Goal: Task Accomplishment & Management: Understand process/instructions

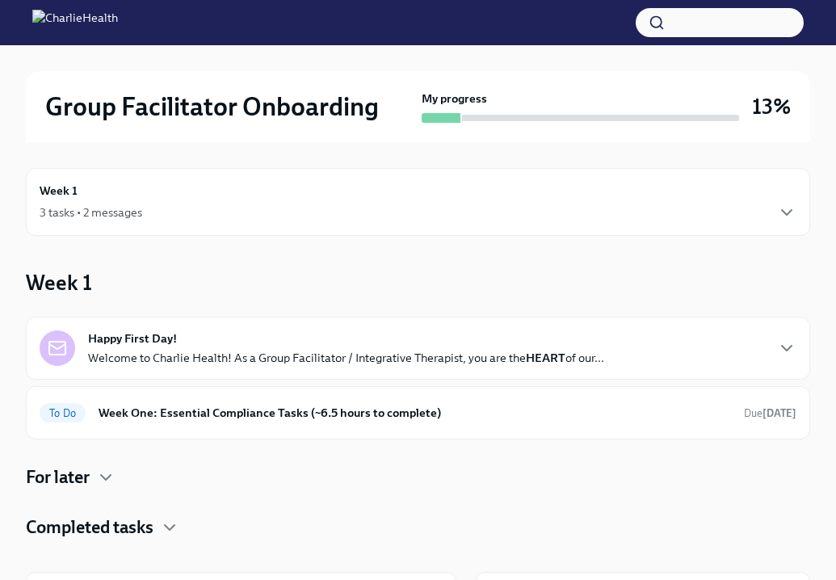
click at [486, 340] on div "Happy First Day! Welcome to Charlie Health! As a Group Facilitator / Integrativ…" at bounding box center [346, 348] width 516 height 36
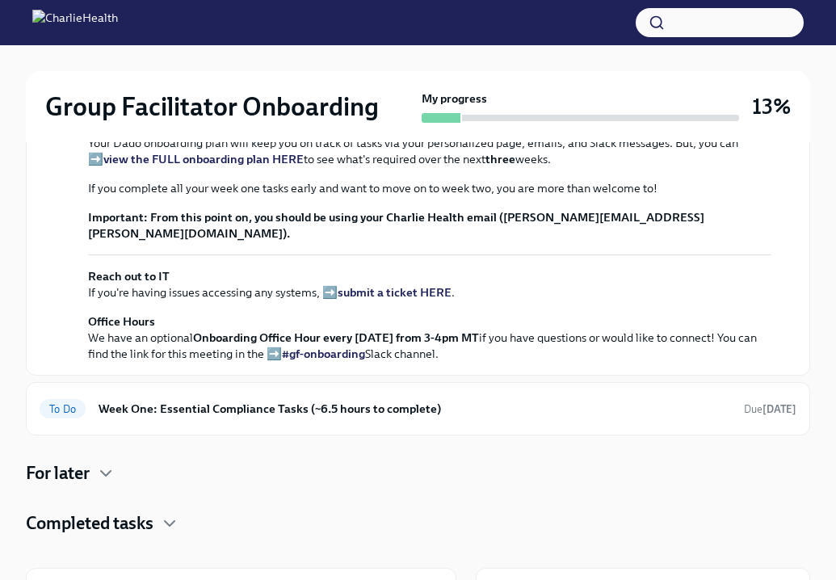
scroll to position [387, 0]
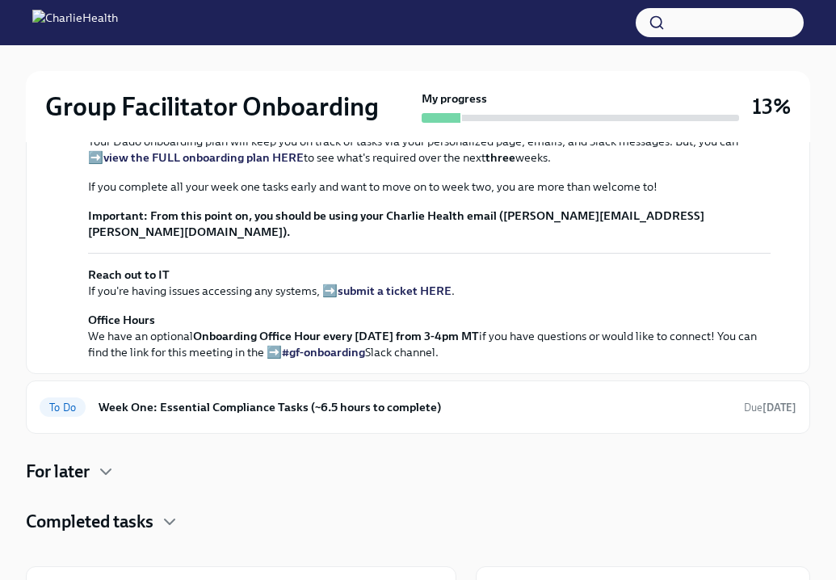
click at [271, 165] on strong "view the FULL onboarding plan HERE" at bounding box center [203, 157] width 200 height 15
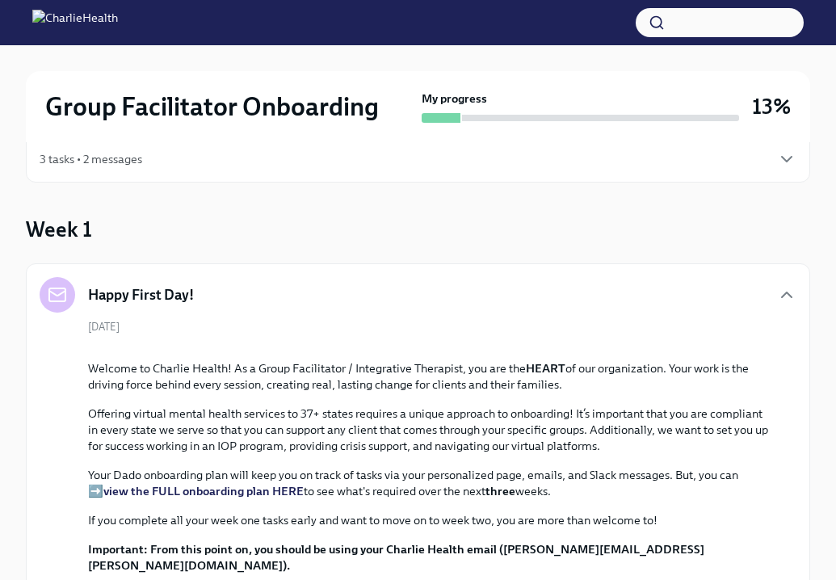
scroll to position [60, 0]
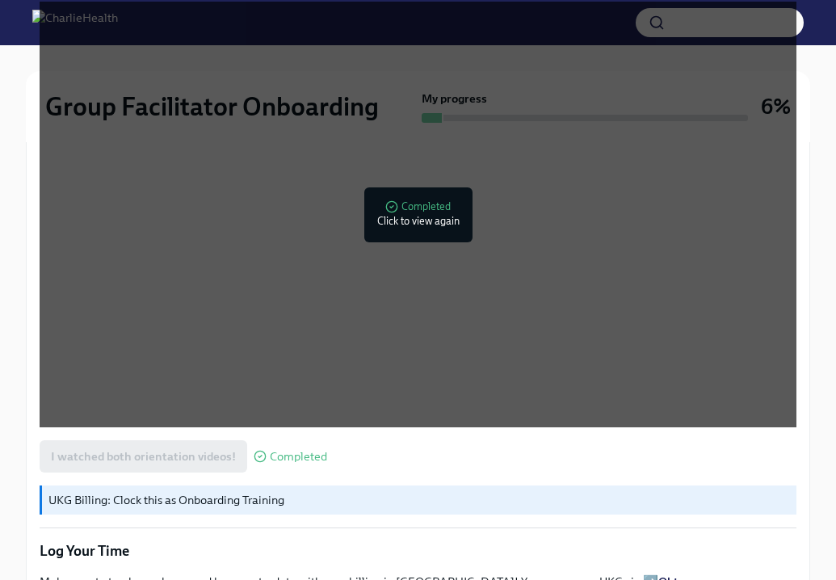
scroll to position [2440, 0]
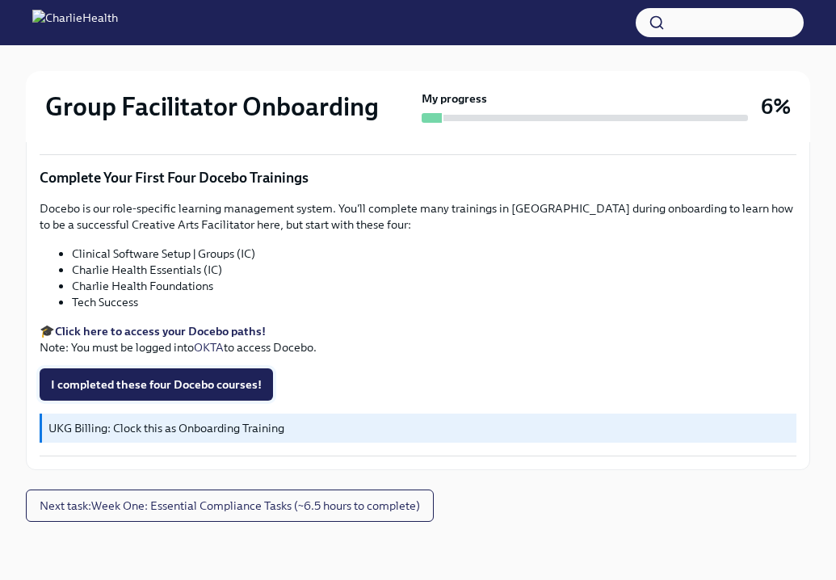
click at [152, 383] on span "I completed these four Docebo courses!" at bounding box center [156, 384] width 211 height 16
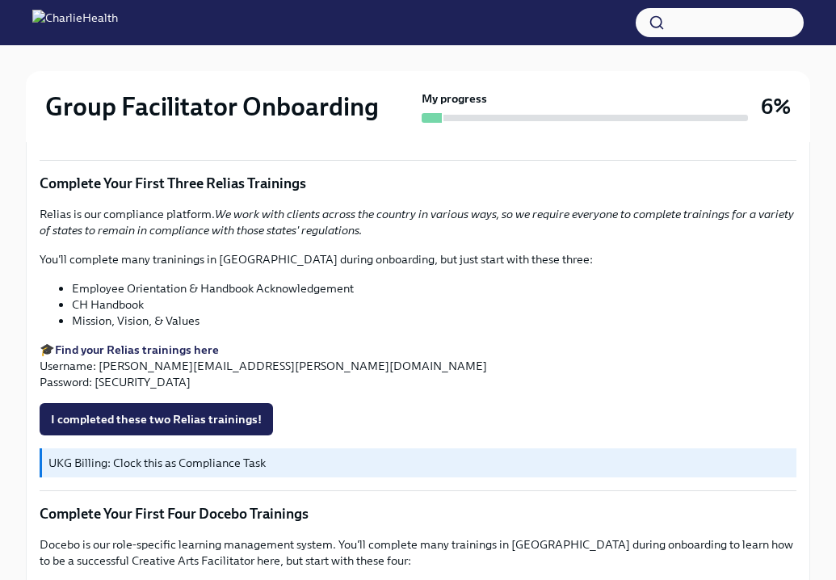
scroll to position [2099, 0]
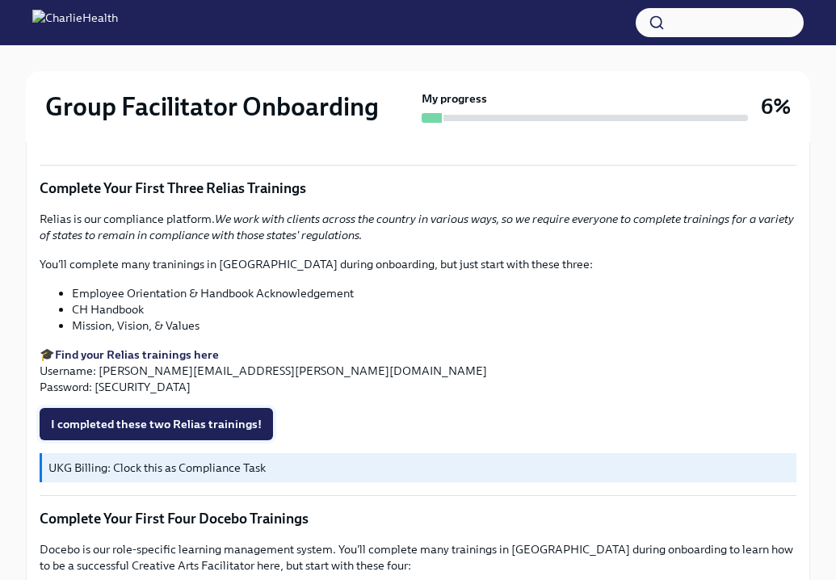
click at [166, 422] on span "I completed these two Relias trainings!" at bounding box center [156, 424] width 211 height 16
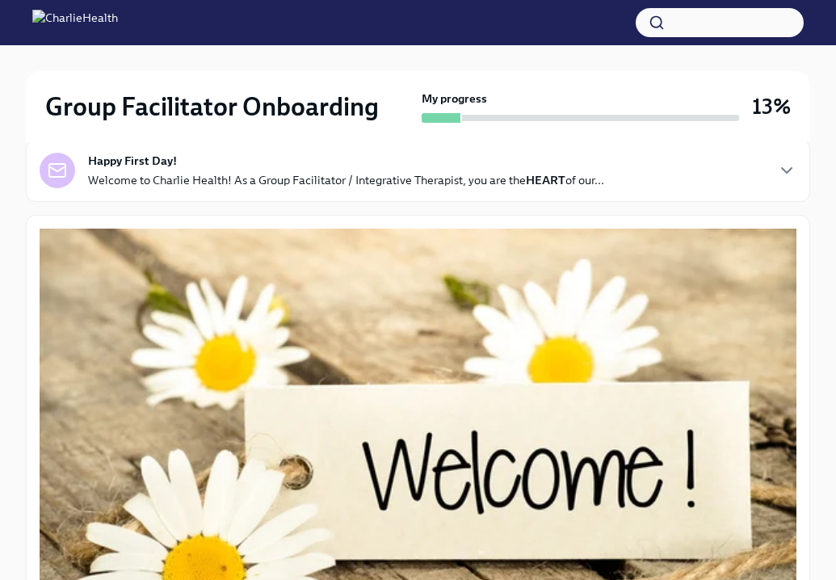
scroll to position [0, 0]
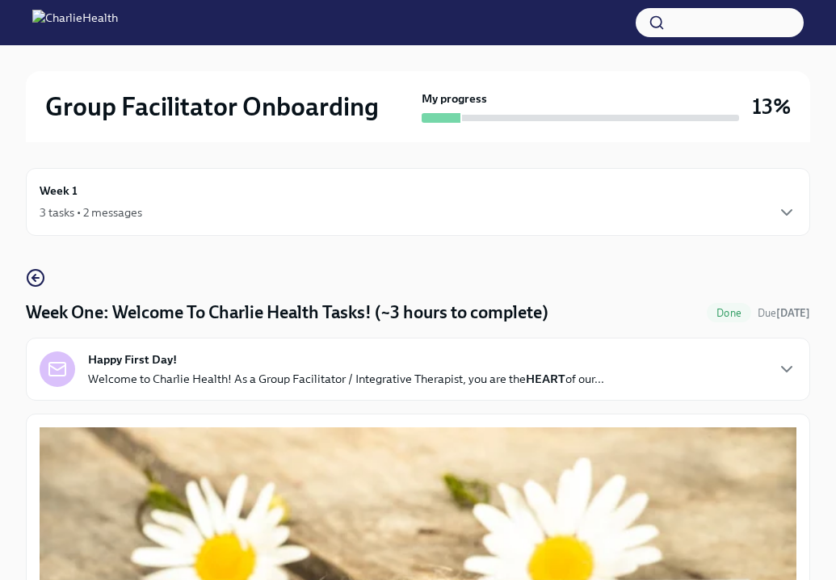
click at [174, 212] on div "3 tasks • 2 messages" at bounding box center [418, 212] width 757 height 19
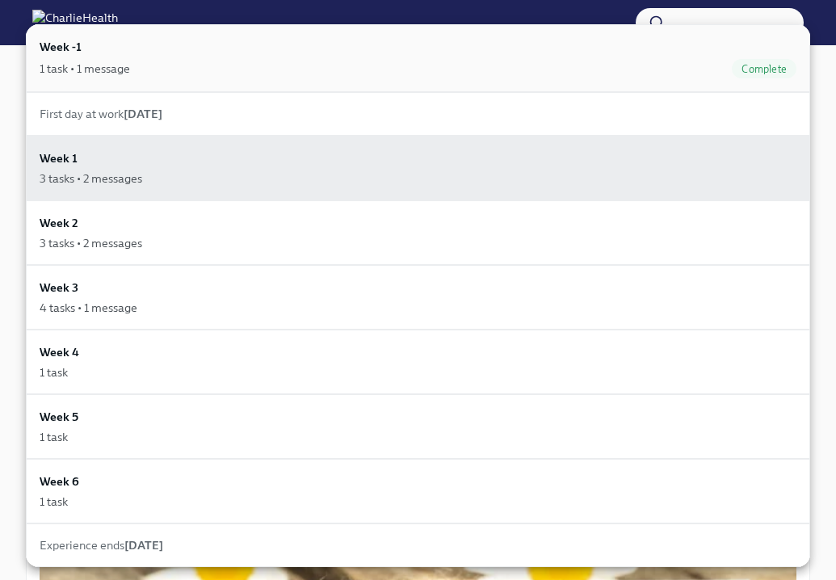
click at [163, 55] on div "Week -1 1 task • 1 message Complete" at bounding box center [418, 58] width 757 height 40
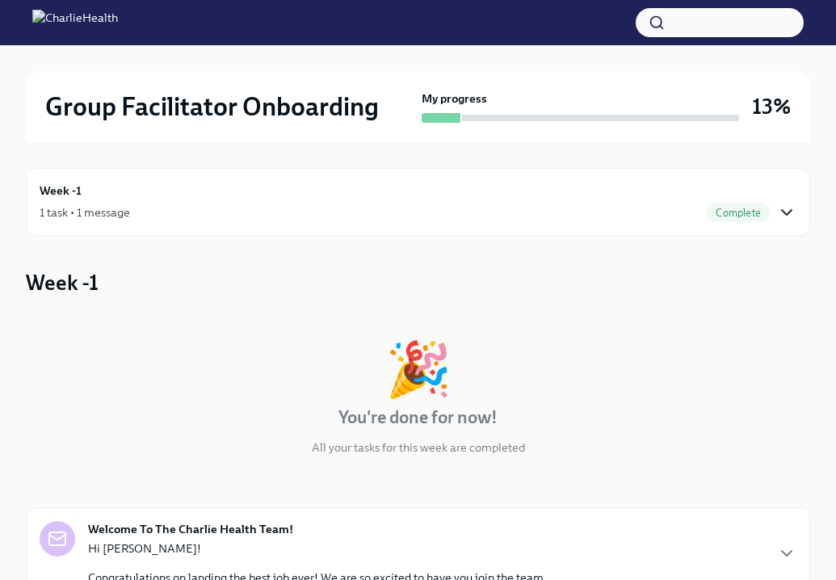
click at [791, 210] on icon "button" at bounding box center [787, 212] width 10 height 5
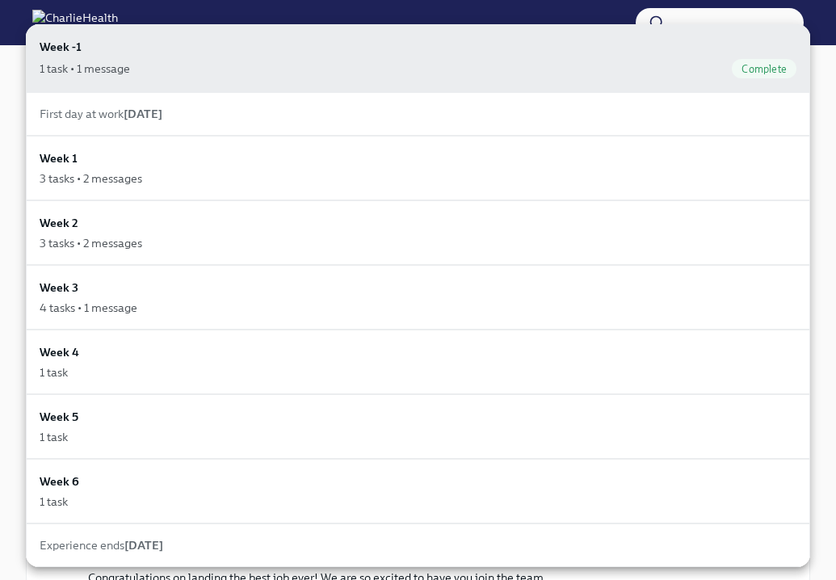
click at [517, 110] on div "First day at work [DATE]" at bounding box center [418, 114] width 757 height 16
click at [359, 175] on div "3 tasks • 2 messages" at bounding box center [418, 178] width 757 height 16
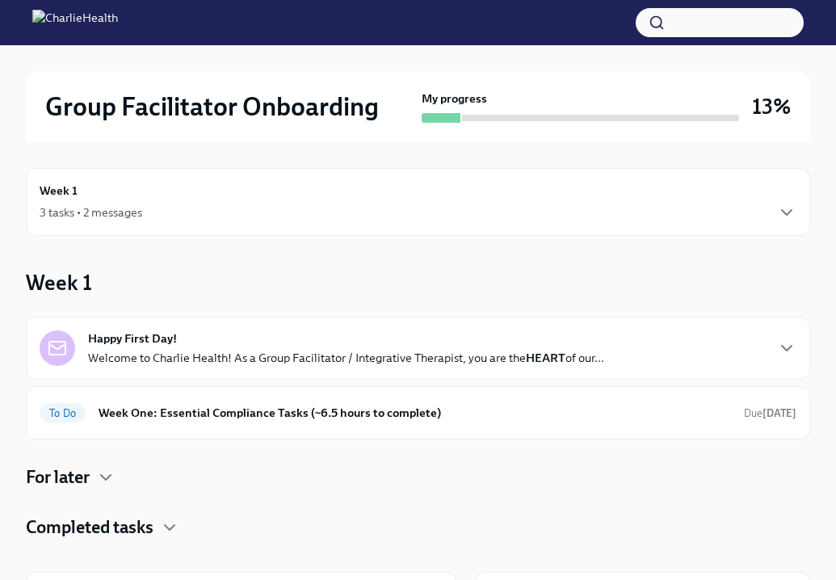
click at [306, 213] on div "3 tasks • 2 messages" at bounding box center [418, 212] width 757 height 19
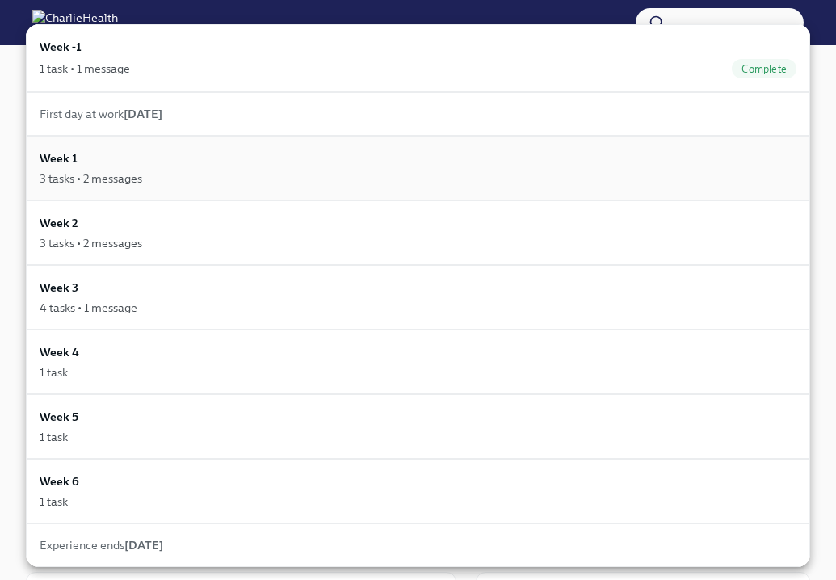
click at [306, 166] on div "Week 1 3 tasks • 2 messages" at bounding box center [418, 167] width 757 height 37
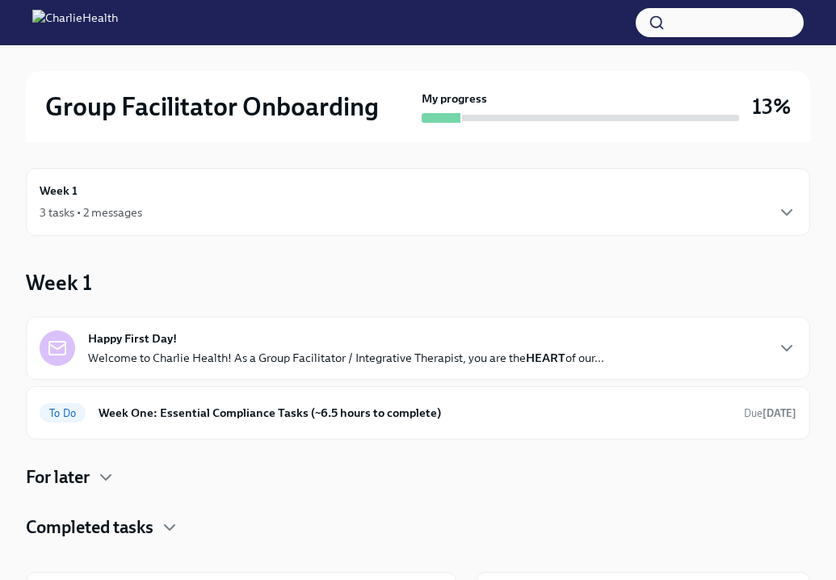
click at [361, 216] on div "3 tasks • 2 messages" at bounding box center [418, 212] width 757 height 19
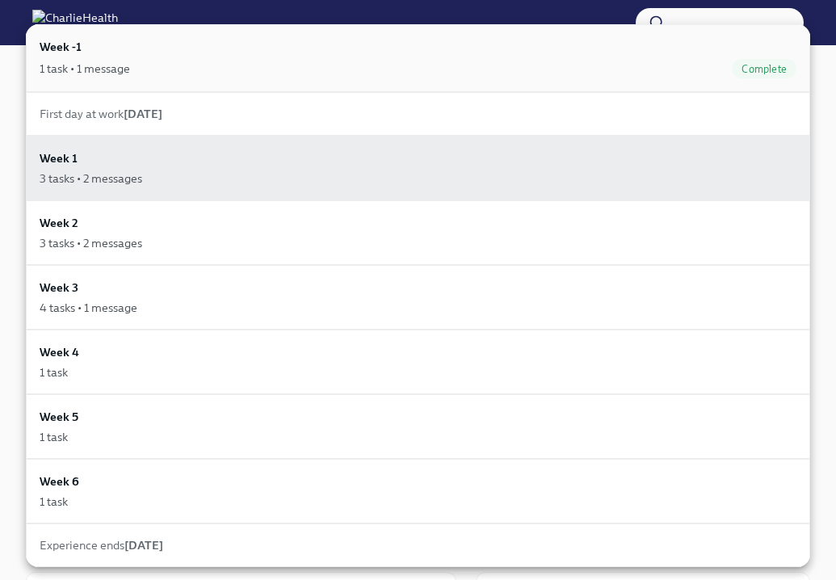
click at [339, 54] on div "Week -1 1 task • 1 message Complete" at bounding box center [418, 58] width 757 height 40
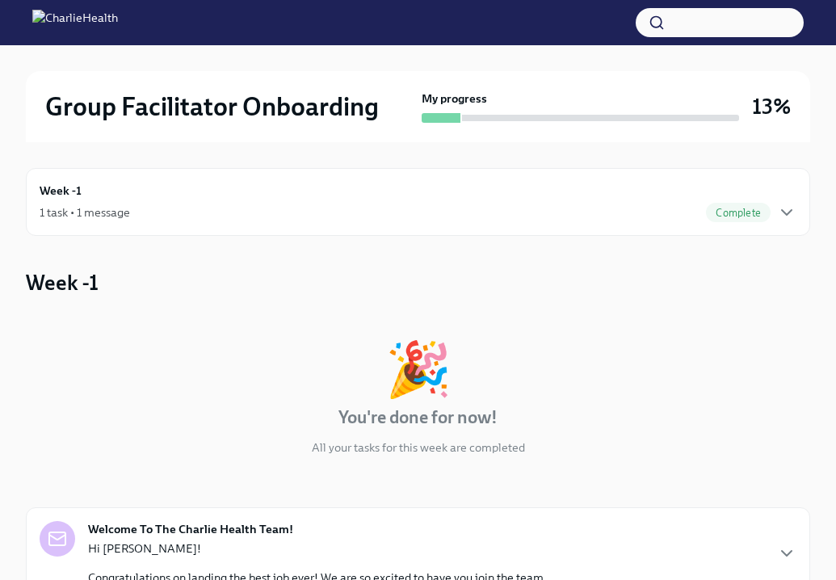
click at [295, 274] on div "Week -1 🎉 You're done for now! All your tasks for this week are completed Welco…" at bounding box center [418, 491] width 784 height 447
click at [788, 218] on icon "button" at bounding box center [786, 212] width 19 height 19
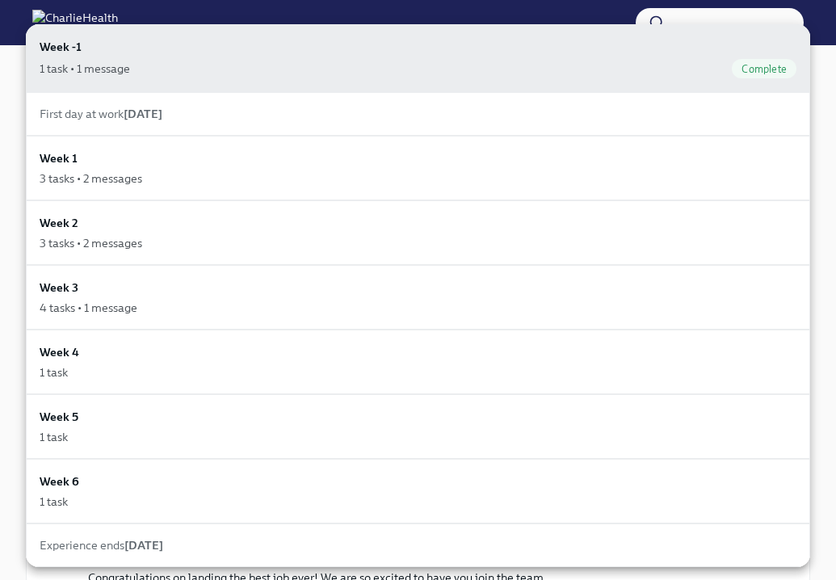
click at [452, 123] on div "First day at work [DATE]" at bounding box center [418, 114] width 784 height 44
click at [162, 109] on strong "[DATE]" at bounding box center [143, 114] width 39 height 15
click at [153, 143] on div "Week 1 3 tasks • 2 messages" at bounding box center [418, 168] width 784 height 65
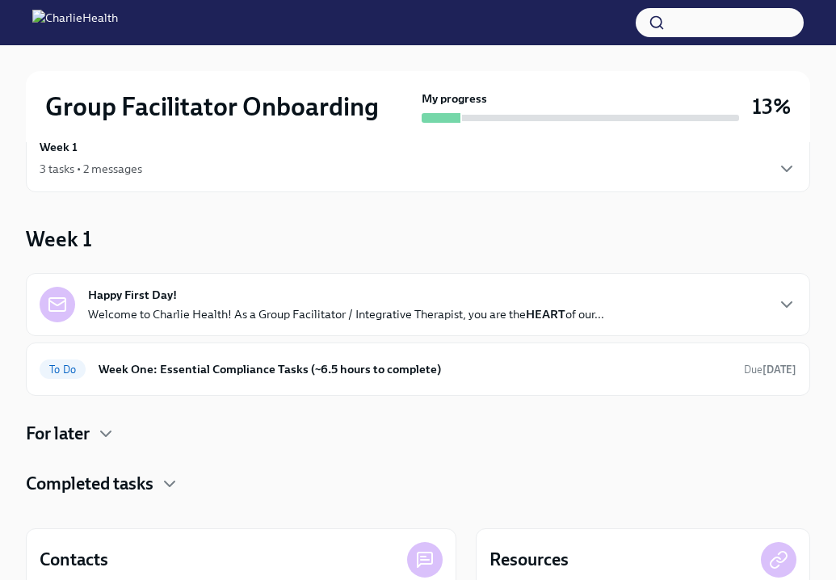
scroll to position [48, 0]
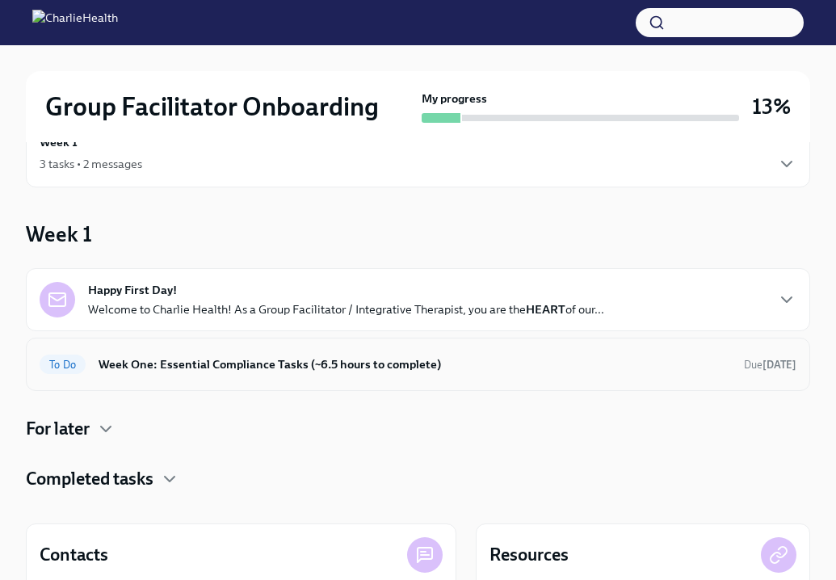
click at [234, 361] on h6 "Week One: Essential Compliance Tasks (~6.5 hours to complete)" at bounding box center [415, 364] width 632 height 18
